Goal: Check status

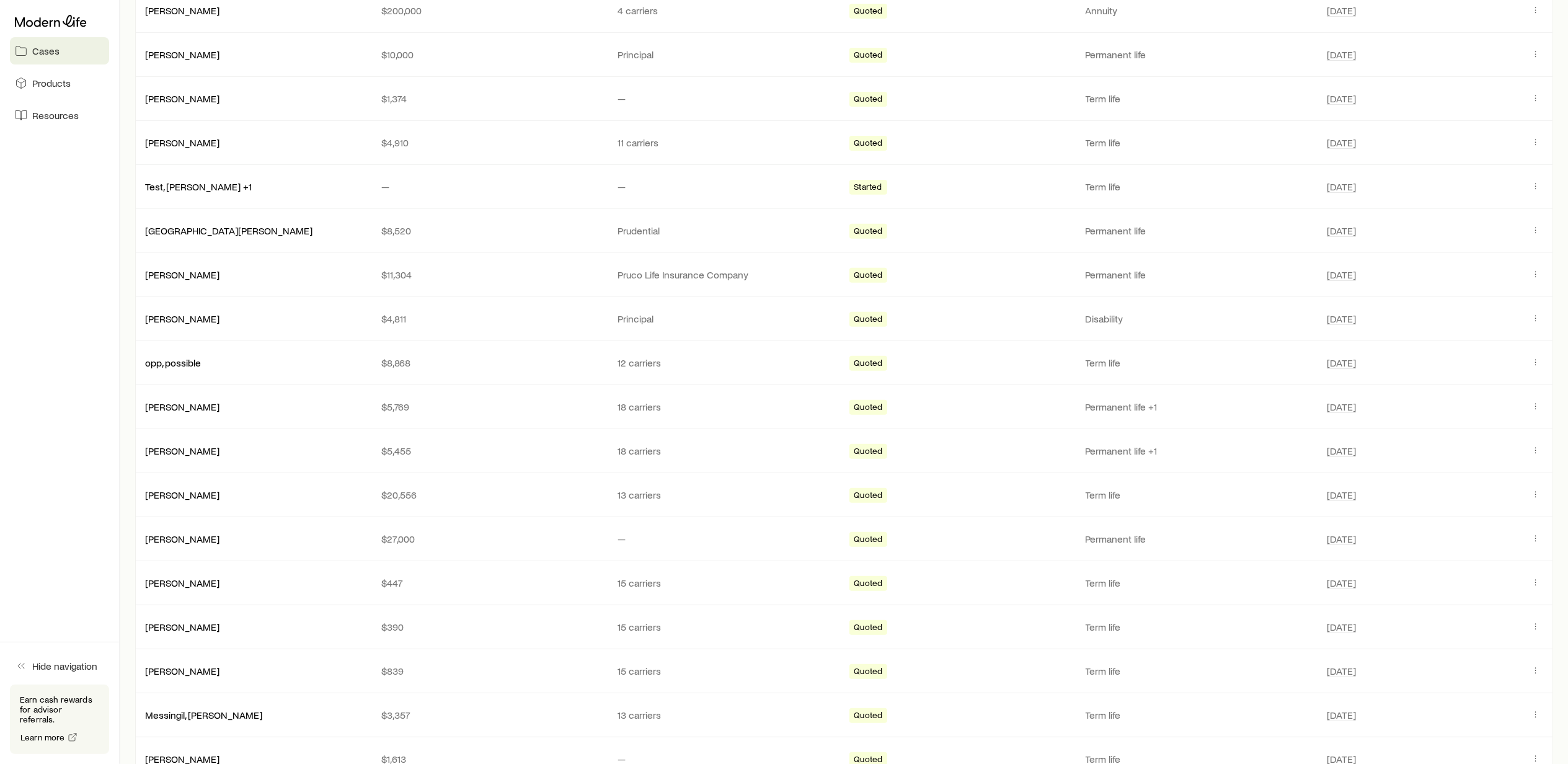
scroll to position [413, 0]
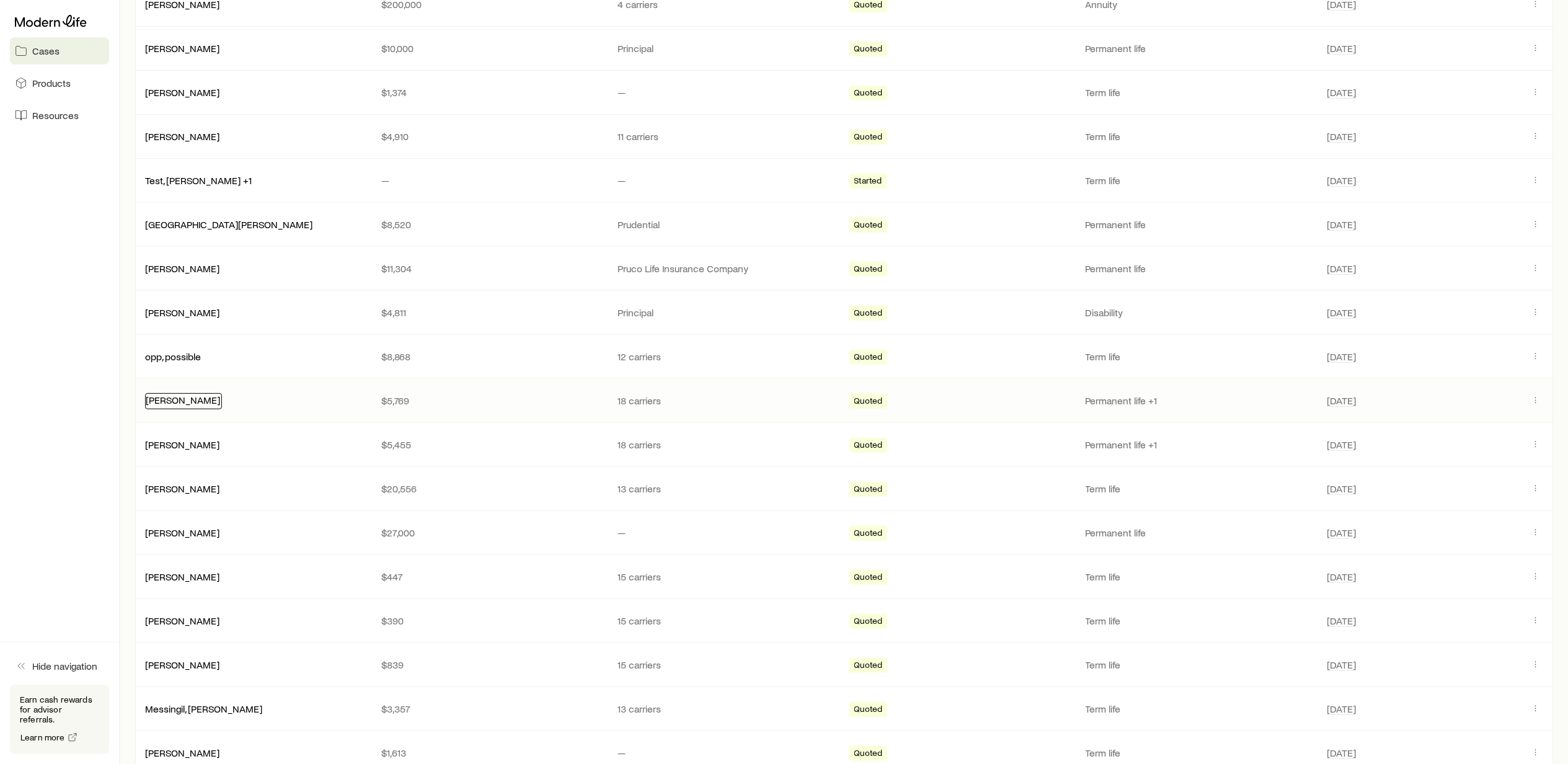
click at [174, 403] on link "[PERSON_NAME]" at bounding box center [183, 399] width 75 height 12
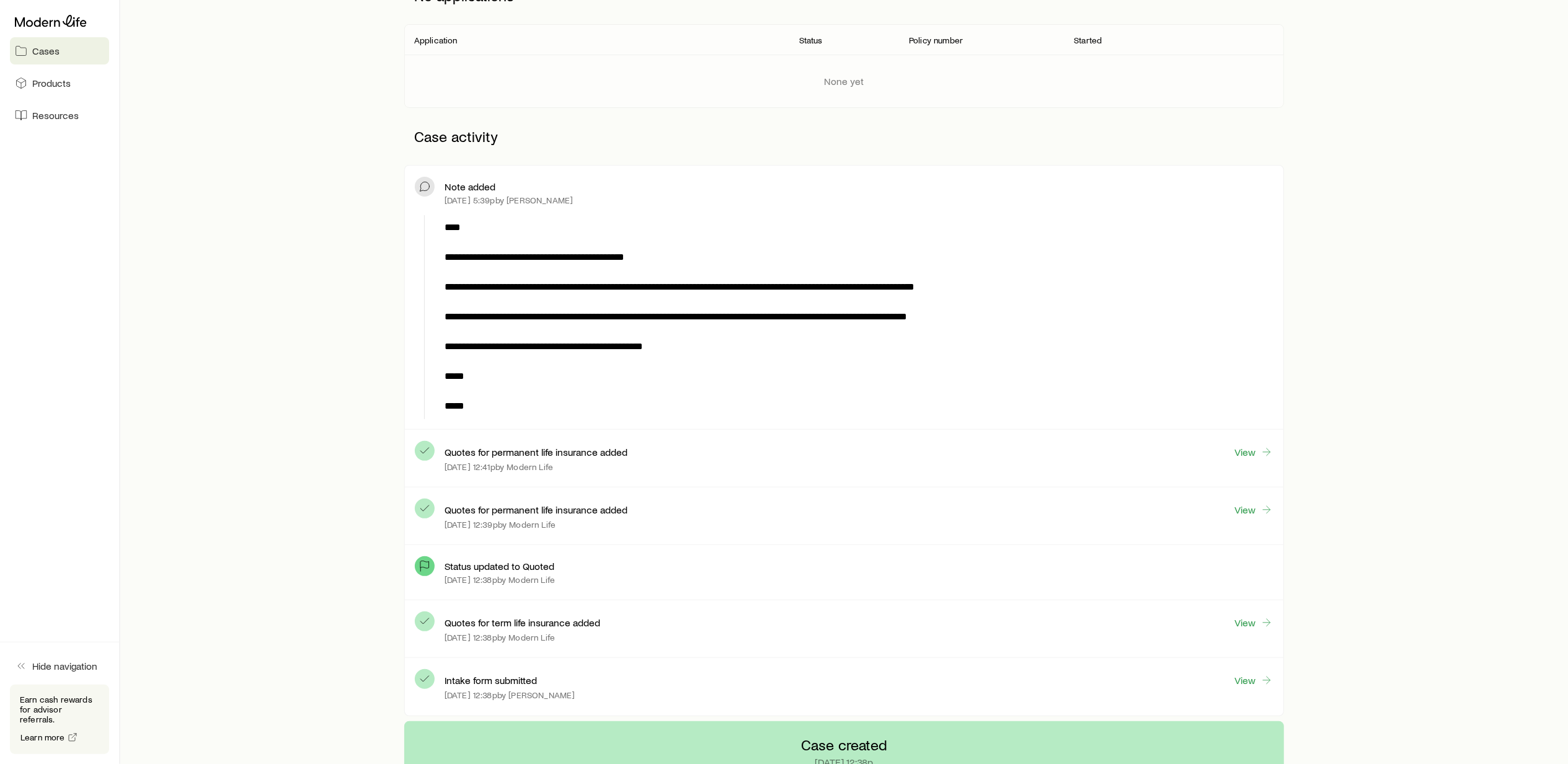
scroll to position [330, 0]
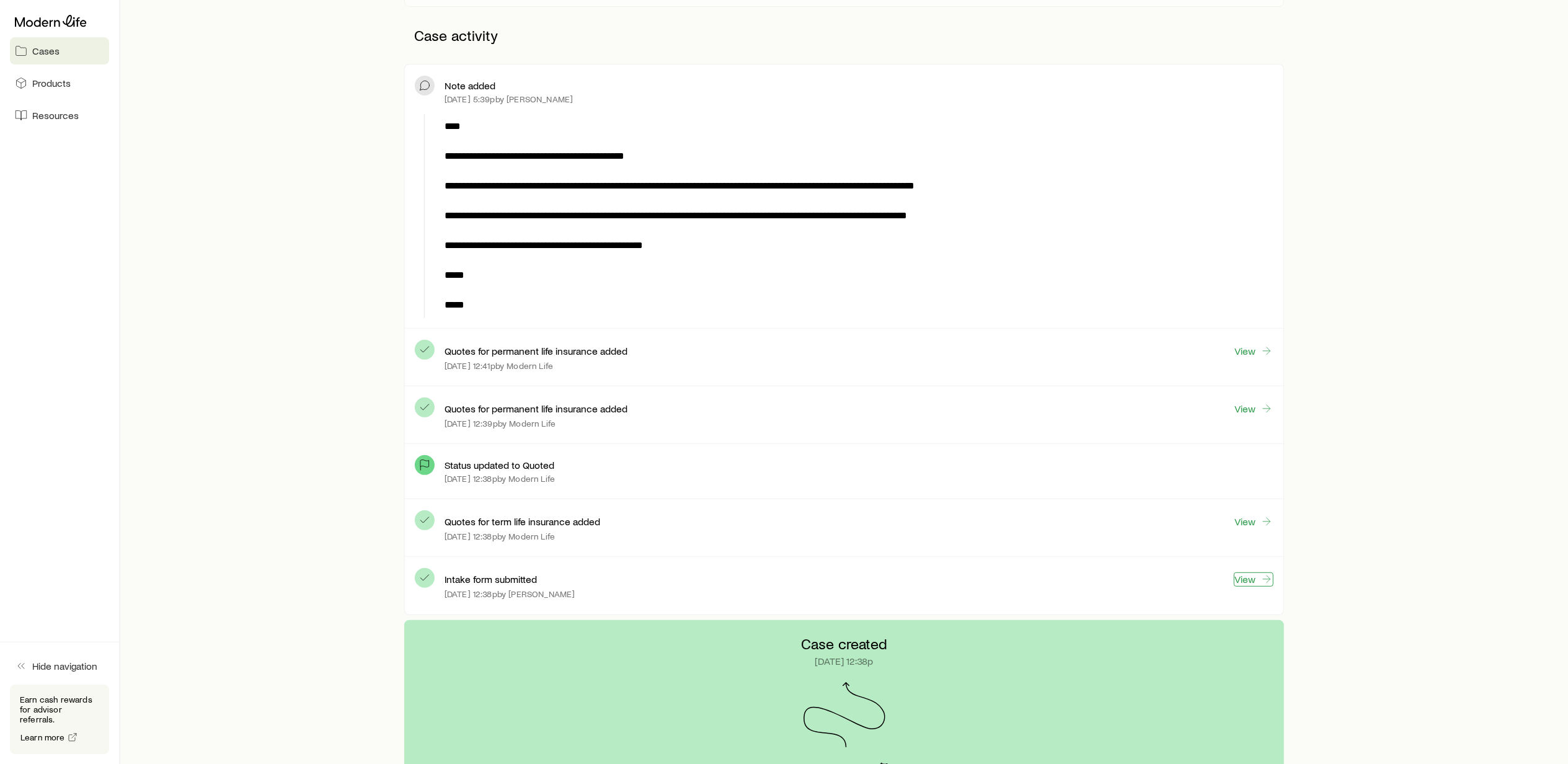
click at [1248, 580] on link "View" at bounding box center [1253, 579] width 40 height 15
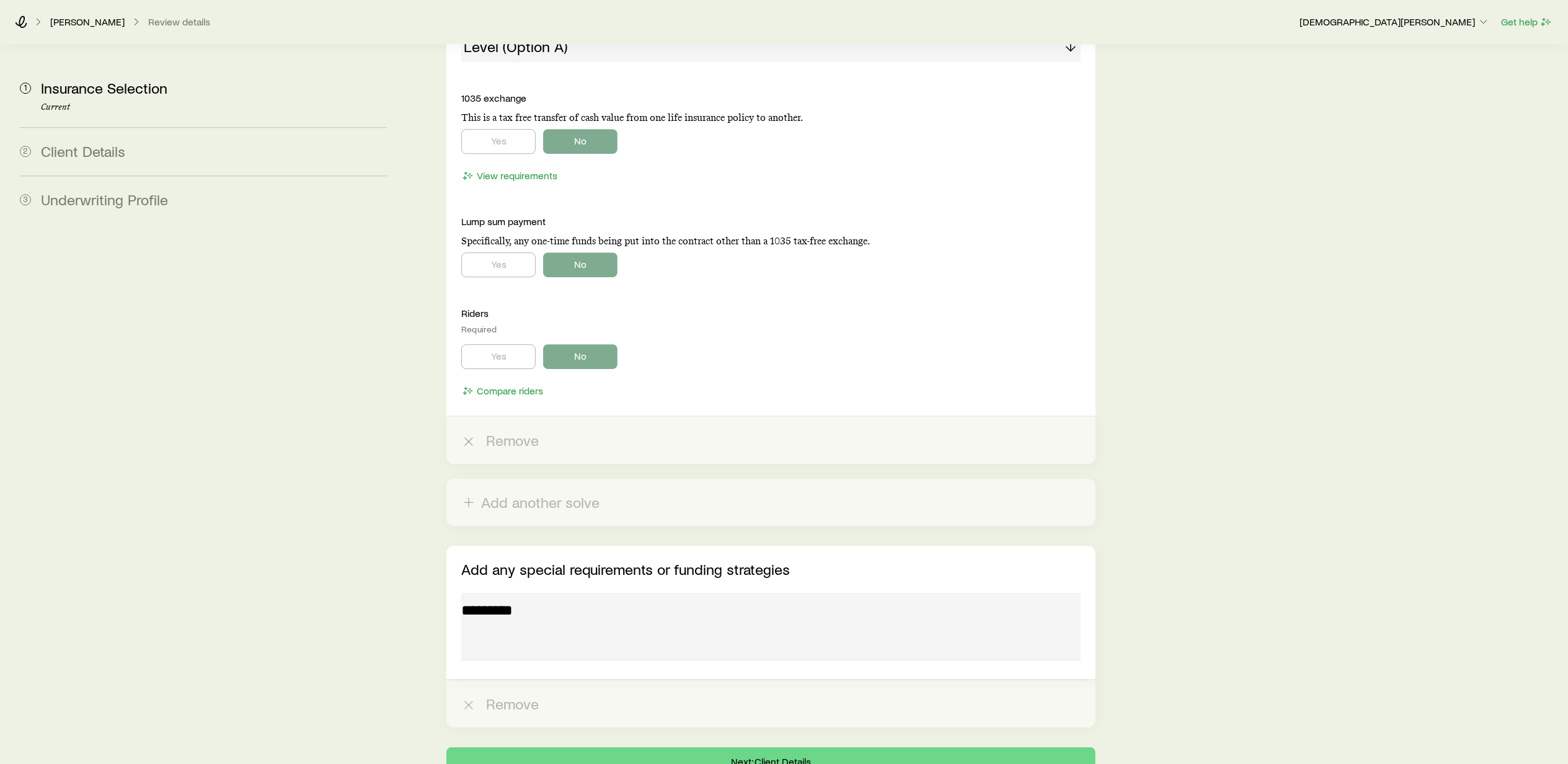
scroll to position [3611, 0]
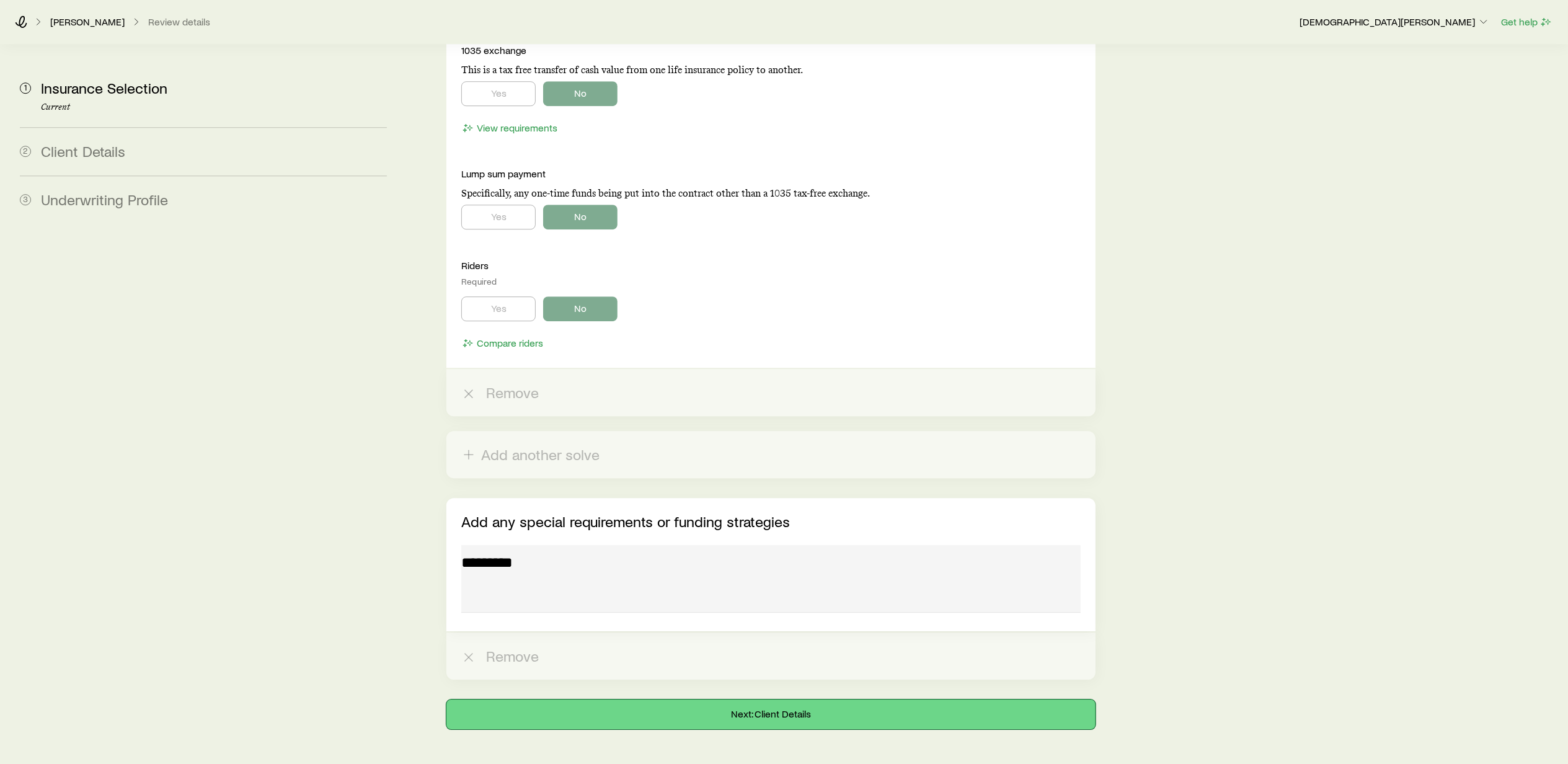
click at [738, 700] on button "Next: Client Details" at bounding box center [770, 714] width 648 height 30
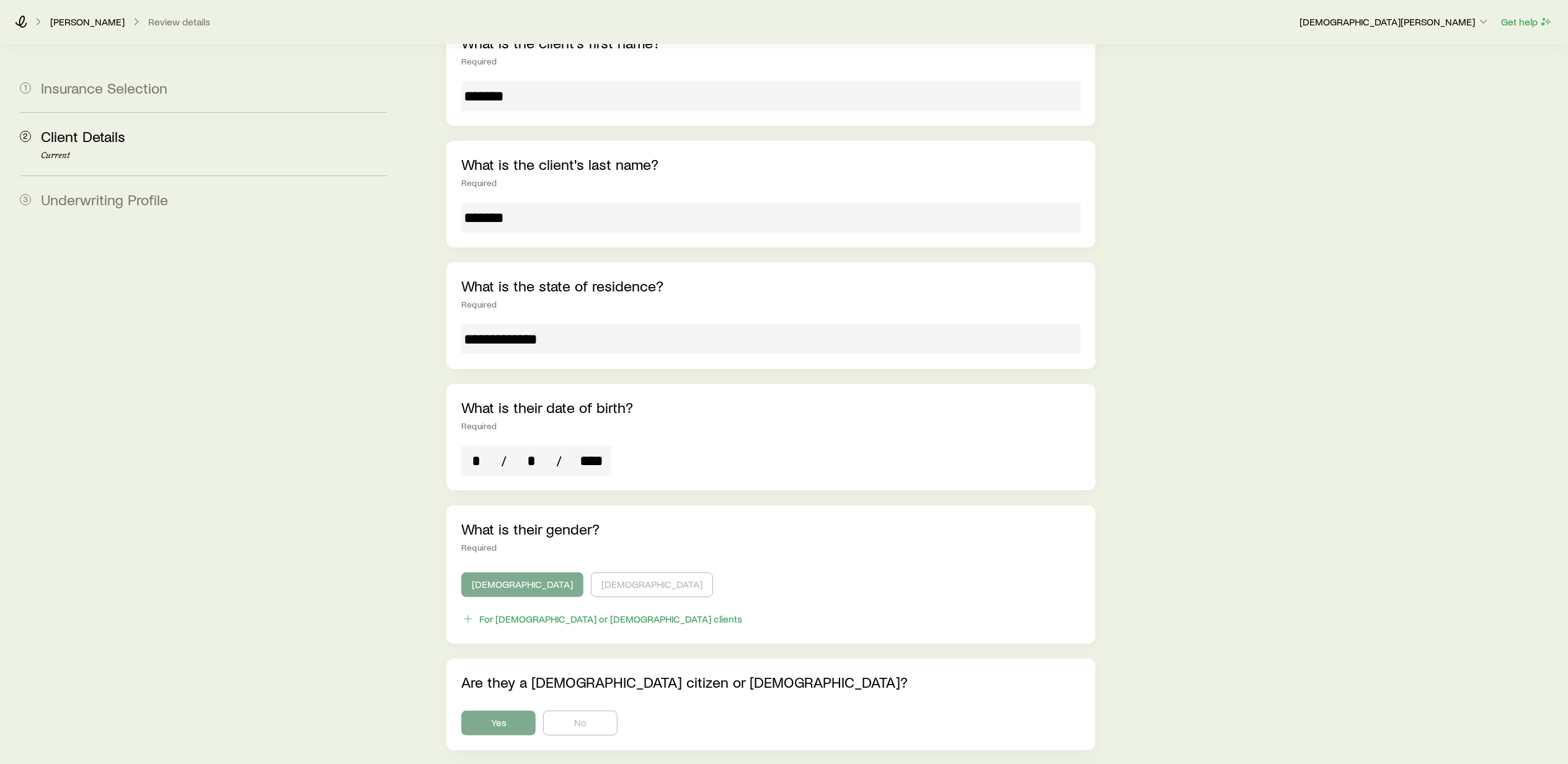
scroll to position [165, 0]
